Goal: Navigation & Orientation: Find specific page/section

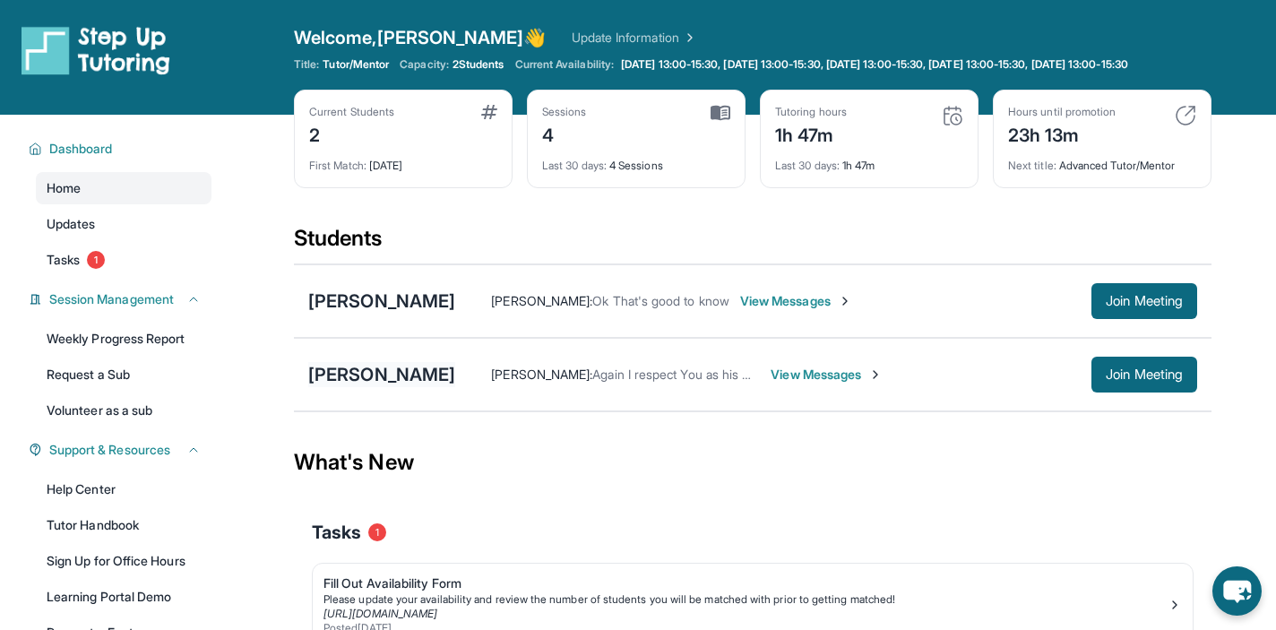
click at [449, 387] on div "[PERSON_NAME]" at bounding box center [381, 374] width 147 height 25
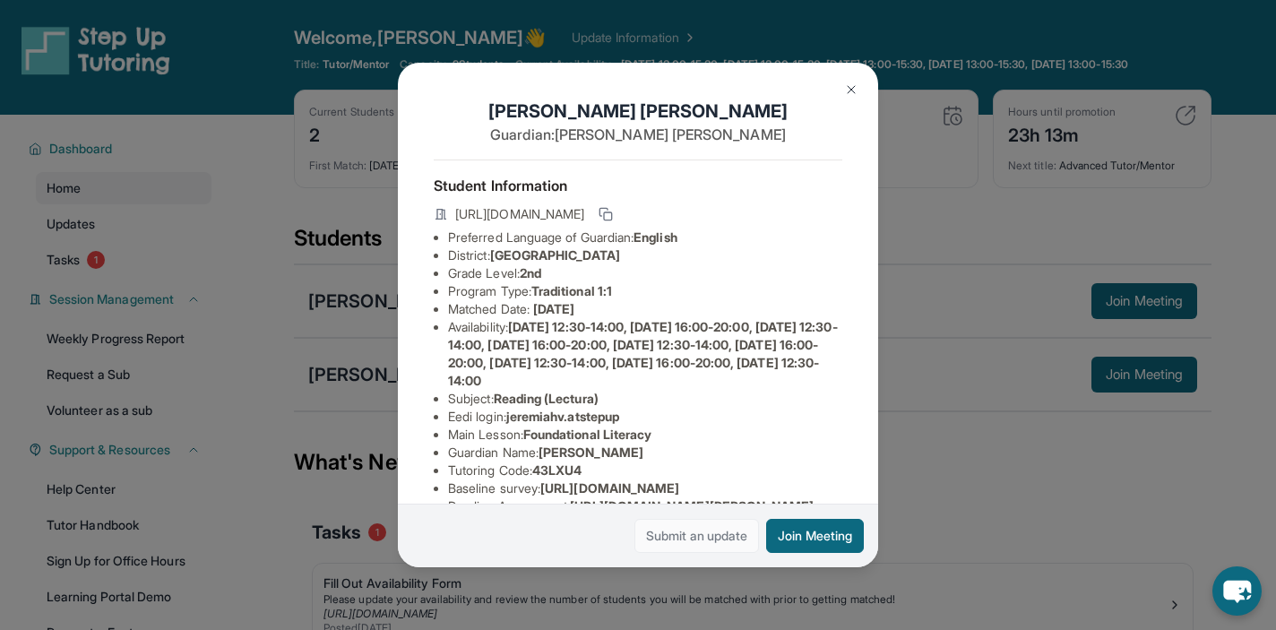
click at [634, 527] on link "Submit an update" at bounding box center [696, 536] width 125 height 34
click at [849, 105] on button at bounding box center [851, 90] width 36 height 36
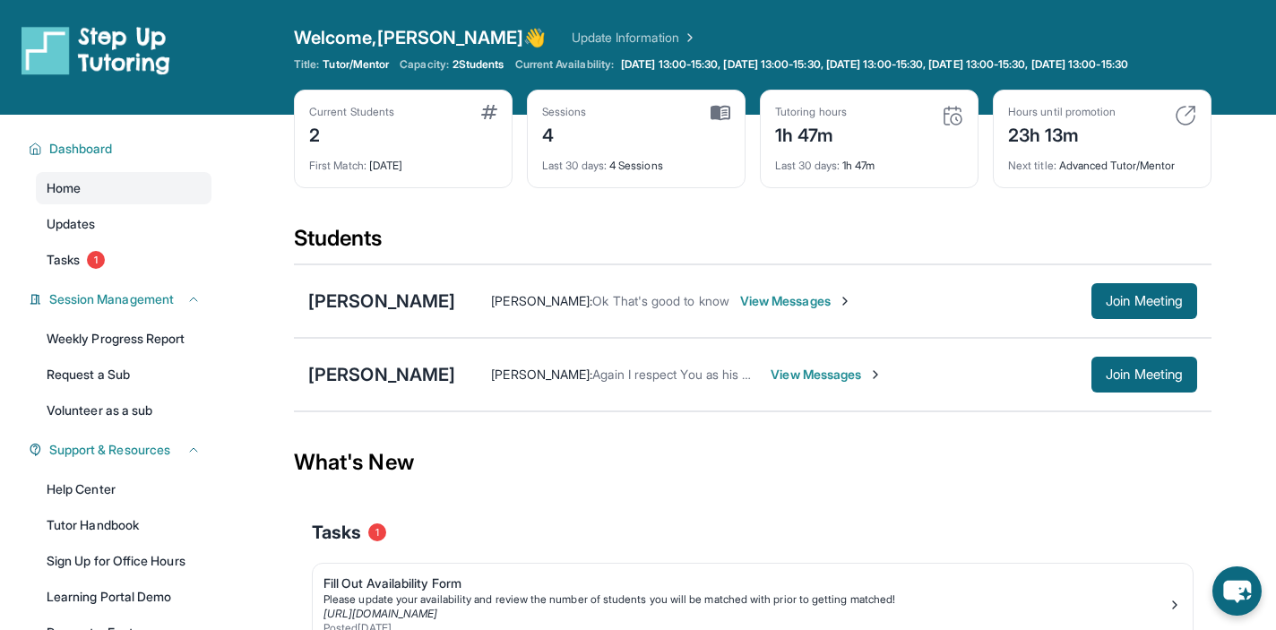
click at [471, 148] on div "Current Students 2" at bounding box center [403, 126] width 188 height 43
click at [426, 173] on div "First Match : 12 days ago" at bounding box center [403, 160] width 188 height 25
click at [363, 314] on div "[PERSON_NAME]" at bounding box center [381, 300] width 147 height 25
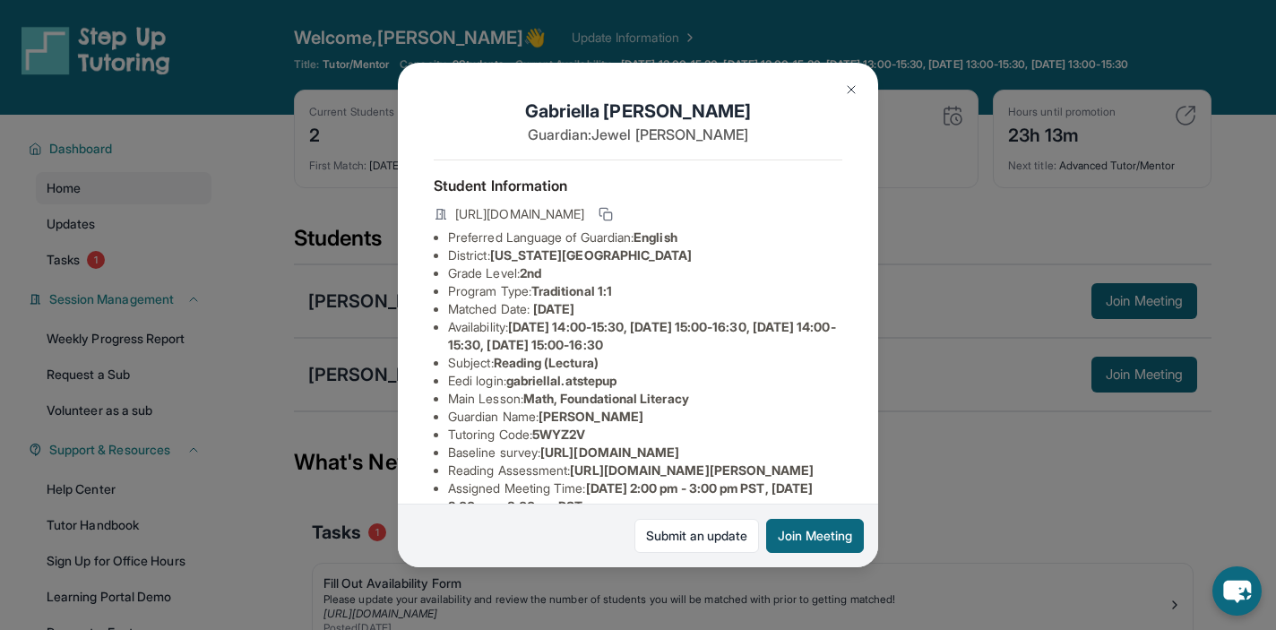
click at [349, 456] on div "Gabriella Lashley-Tucker Guardian: Jewel Lashley Student Information https://st…" at bounding box center [638, 315] width 1276 height 630
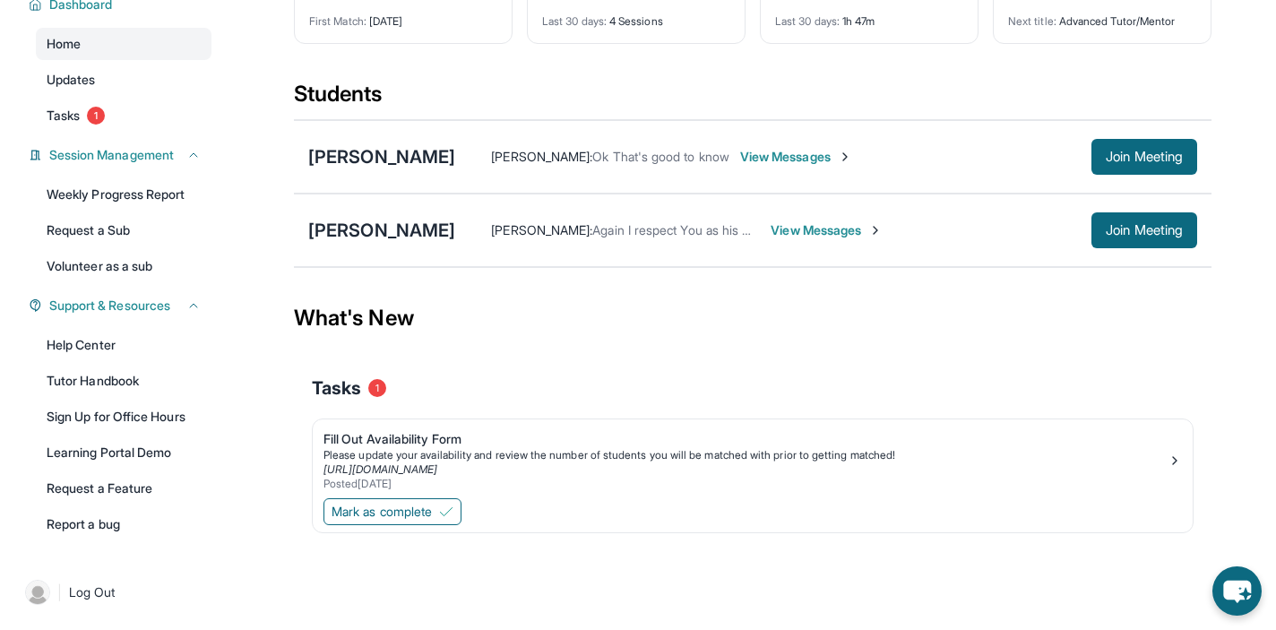
scroll to position [462, 0]
click at [142, 365] on link "Tutor Handbook" at bounding box center [124, 381] width 176 height 32
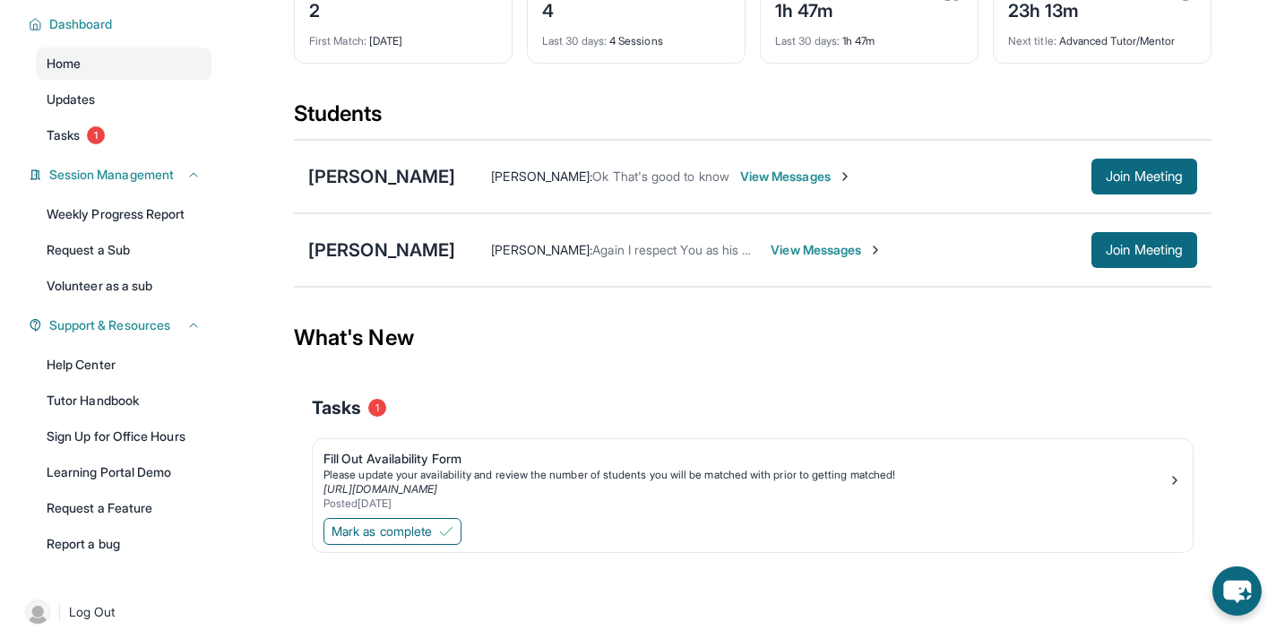
scroll to position [0, 0]
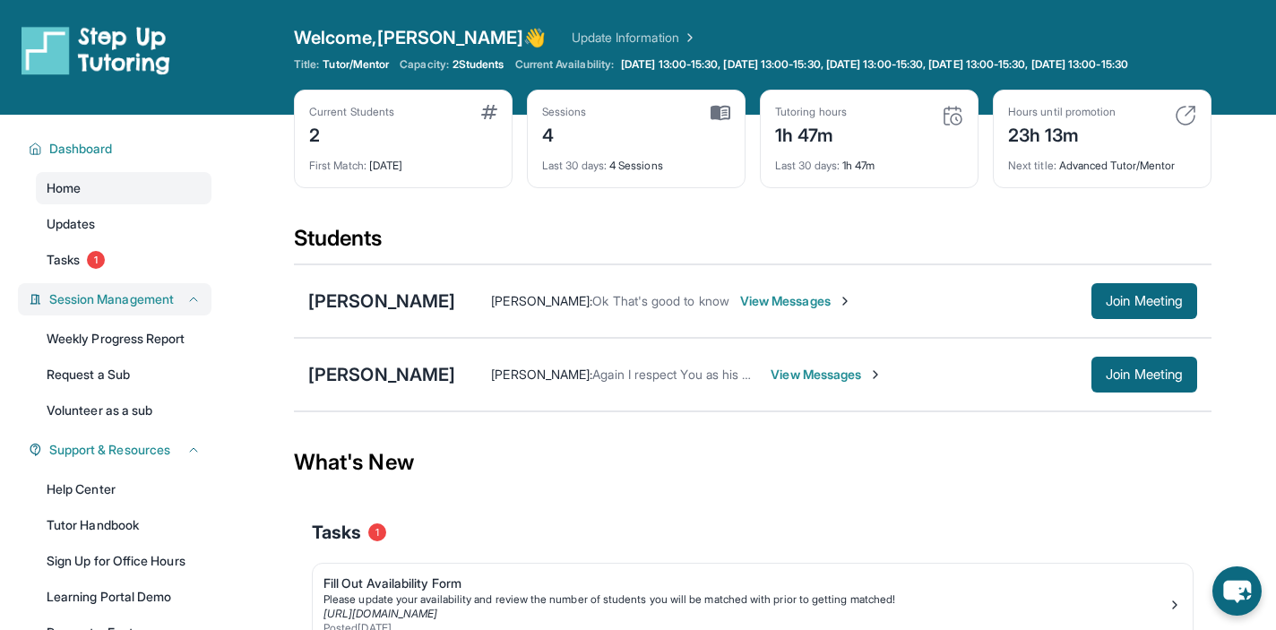
click at [131, 308] on span "Session Management" at bounding box center [111, 299] width 125 height 18
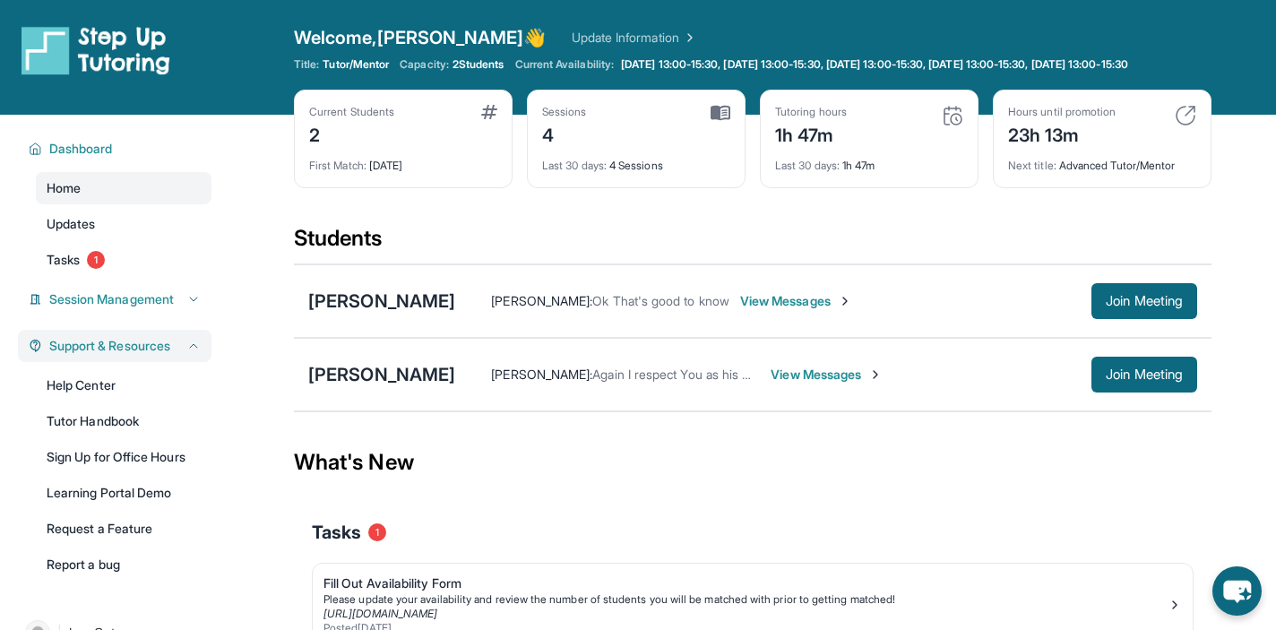
click at [152, 355] on span "Support & Resources" at bounding box center [109, 346] width 121 height 18
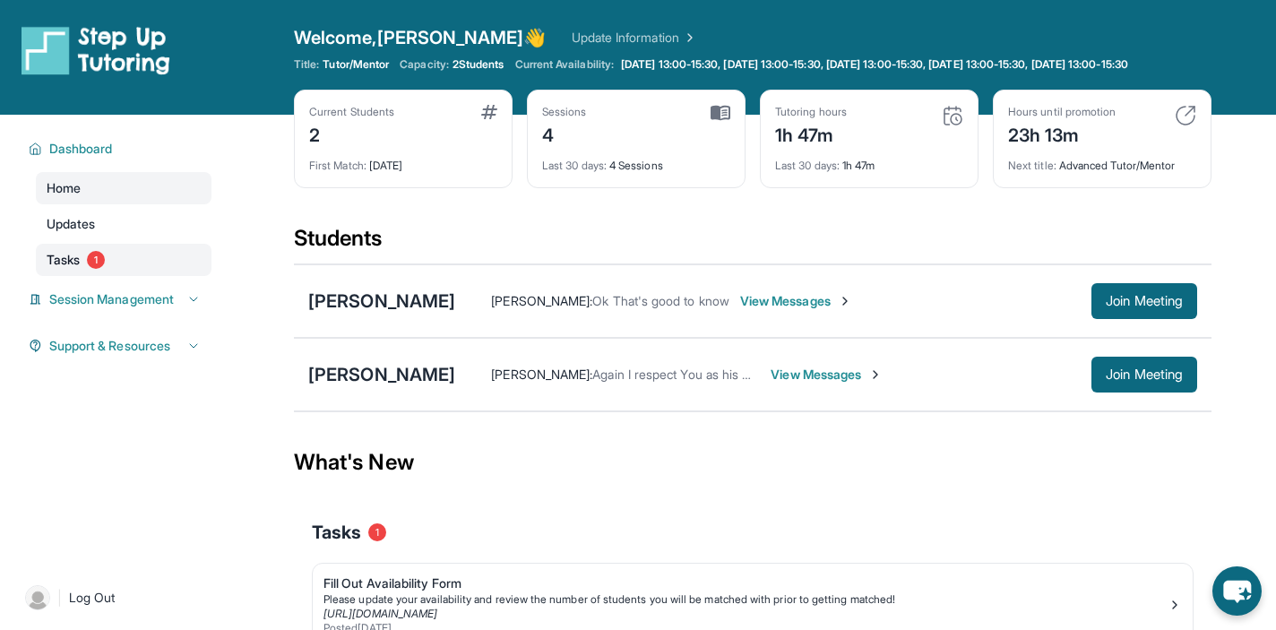
click at [105, 269] on span "1" at bounding box center [96, 260] width 18 height 18
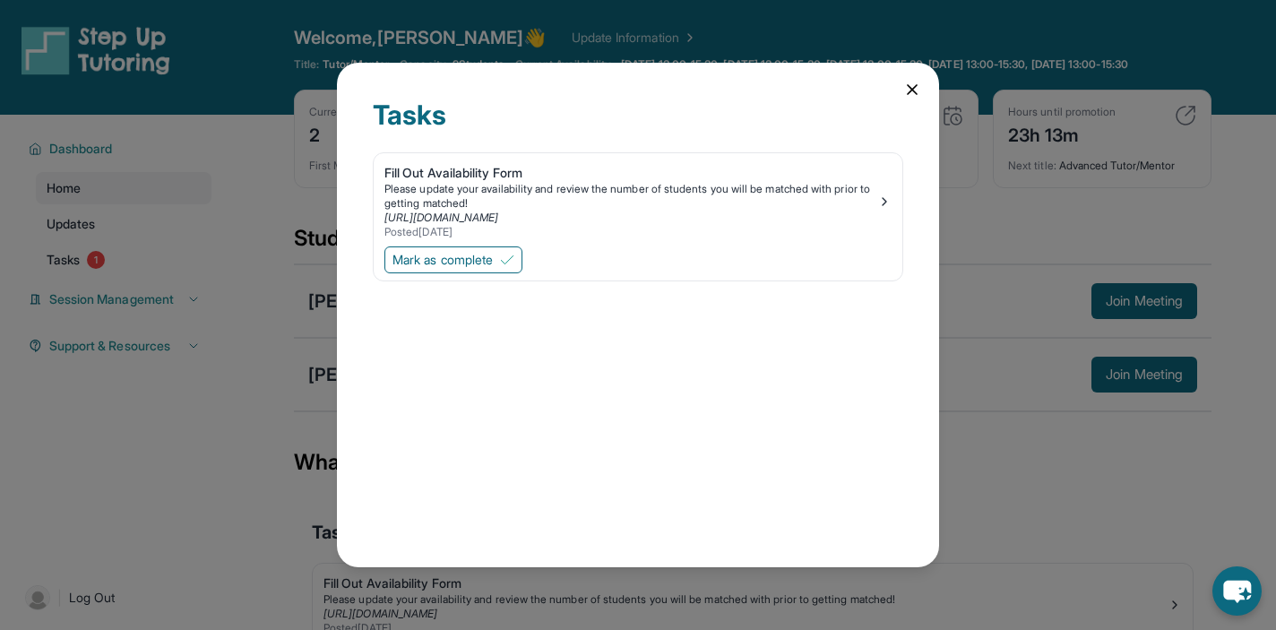
click at [939, 92] on div "Tasks Fill Out Availability Form Please update your availability and review the…" at bounding box center [638, 314] width 602 height 503
click at [939, 90] on div "Tasks Fill Out Availability Form Please update your availability and review the…" at bounding box center [638, 314] width 602 height 503
click at [921, 90] on icon at bounding box center [912, 90] width 18 height 18
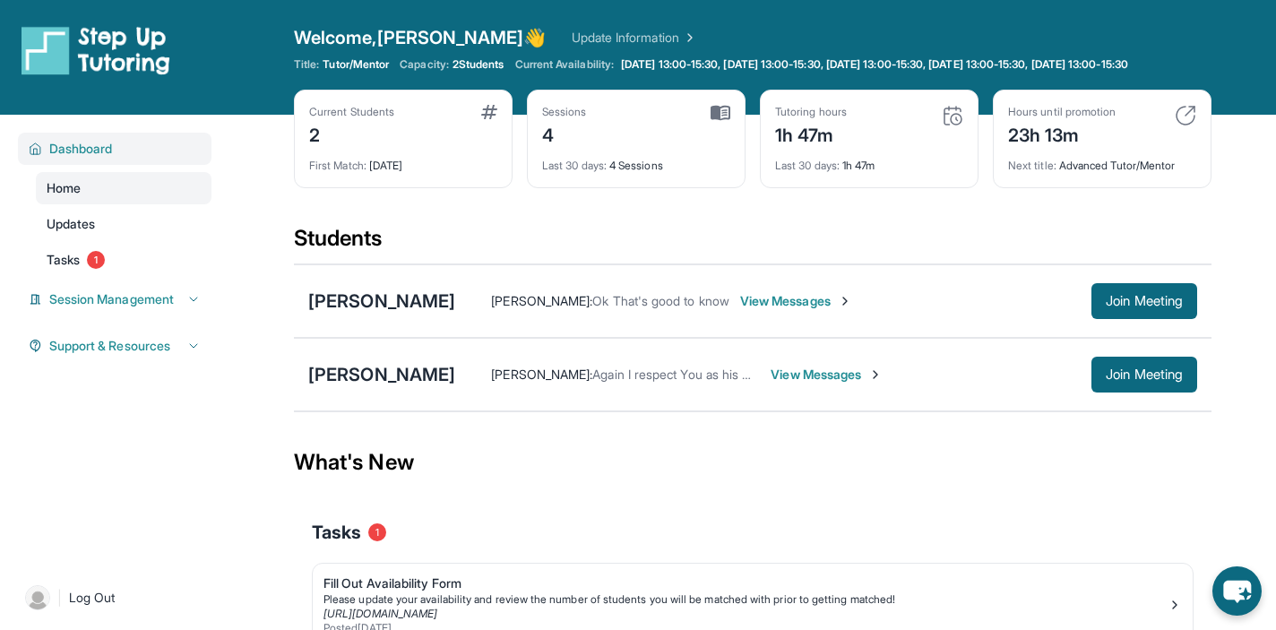
click at [113, 158] on span "Dashboard" at bounding box center [81, 149] width 64 height 18
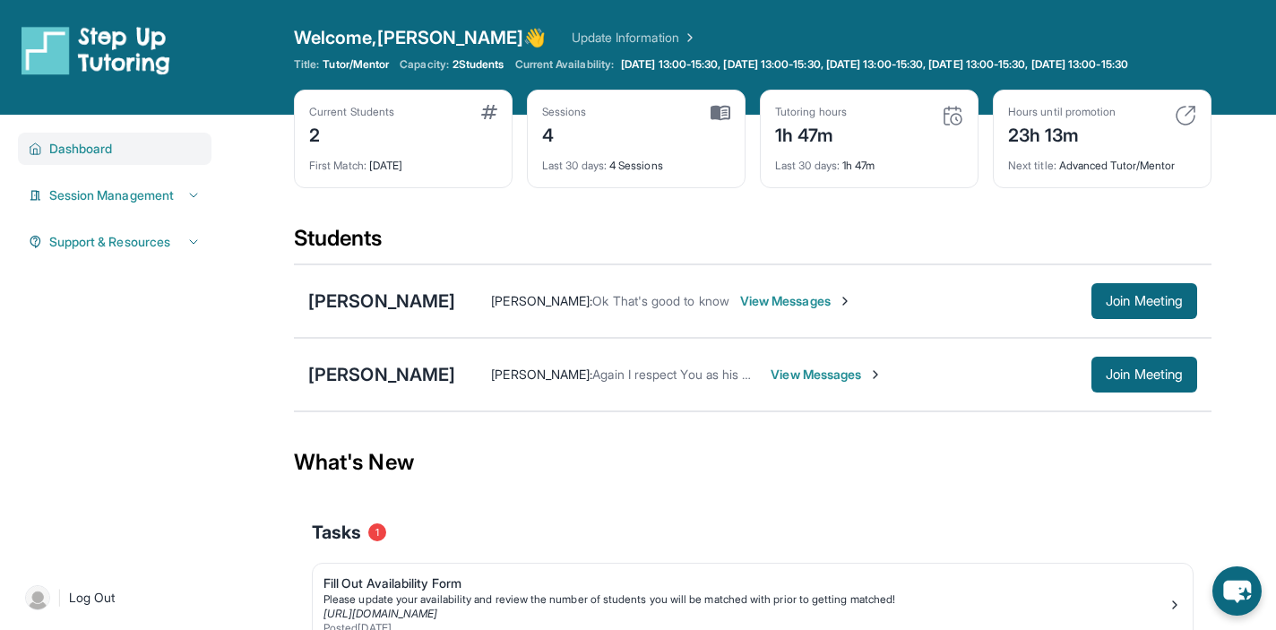
click at [113, 158] on span "Dashboard" at bounding box center [81, 149] width 64 height 18
